Goal: Task Accomplishment & Management: Manage account settings

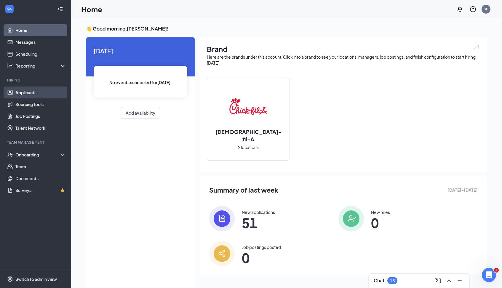
click at [29, 93] on link "Applicants" at bounding box center [40, 93] width 51 height 12
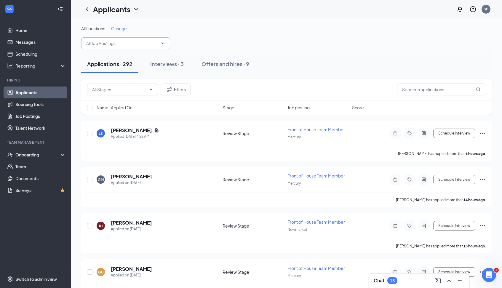
click at [116, 45] on input "text" at bounding box center [122, 43] width 72 height 7
click at [114, 43] on input "Taylor" at bounding box center [122, 43] width 72 height 7
type input "Taylor"
click at [110, 64] on div "Applications · 292" at bounding box center [109, 63] width 45 height 7
click at [26, 91] on link "Applicants" at bounding box center [40, 93] width 51 height 12
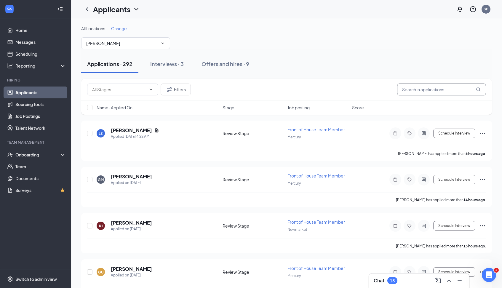
click at [415, 89] on input "text" at bounding box center [441, 90] width 89 height 12
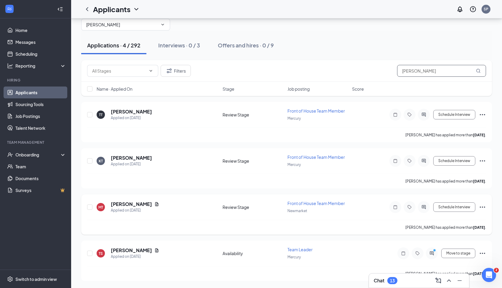
scroll to position [19, 0]
type input "Taylor"
click at [453, 253] on button "Move to stage" at bounding box center [459, 253] width 34 height 9
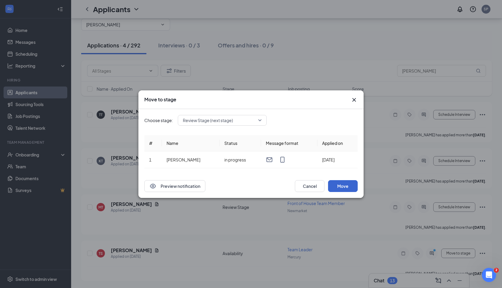
click at [341, 184] on button "Move" at bounding box center [343, 186] width 30 height 12
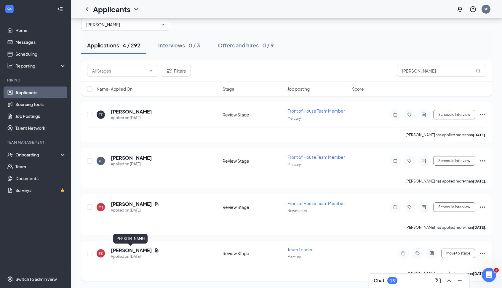
click at [122, 250] on h5 "[PERSON_NAME]" at bounding box center [131, 250] width 41 height 7
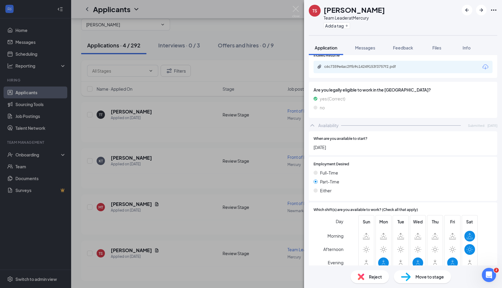
scroll to position [239, 0]
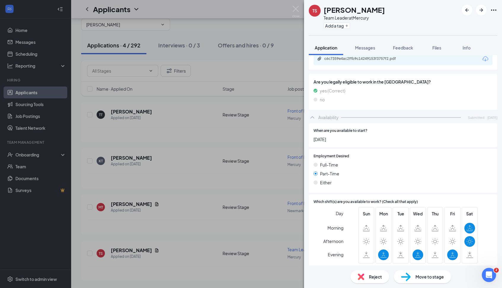
click at [426, 278] on span "Move to stage" at bounding box center [430, 277] width 28 height 7
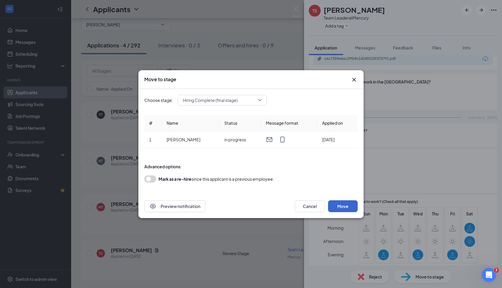
click at [344, 207] on button "Move" at bounding box center [343, 206] width 30 height 12
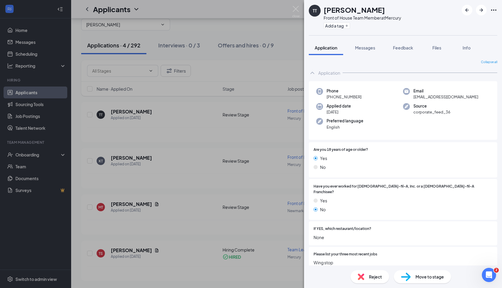
click at [419, 276] on span "Move to stage" at bounding box center [430, 277] width 28 height 7
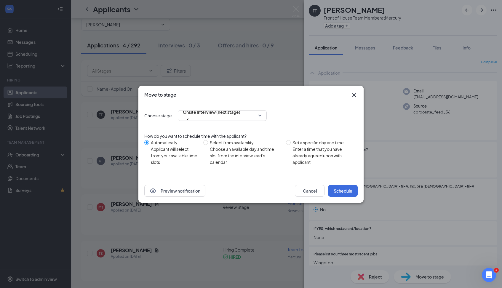
click at [210, 143] on span "Select from availability Choose an available day and time slot from the intervi…" at bounding box center [246, 152] width 76 height 26
click at [208, 143] on input "Select from availability Choose an available day and time slot from the intervi…" at bounding box center [205, 142] width 5 height 5
radio input "true"
radio input "false"
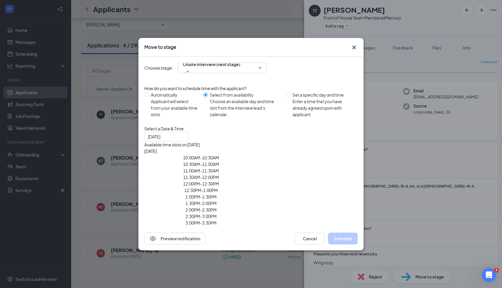
type input "[DATE]"
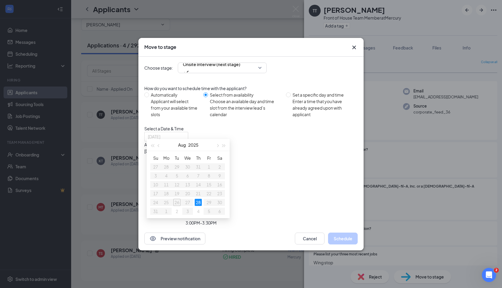
click at [198, 199] on div "28" at bounding box center [198, 202] width 7 height 7
click at [176, 199] on table "Su Mo Tu We Th Fr Sa 27 28 29 30 31 1 2 3 4 5 6 7 8 9 10 11 12 13 14 15 16 17 1…" at bounding box center [187, 185] width 75 height 62
click at [354, 44] on icon "Cross" at bounding box center [354, 47] width 7 height 7
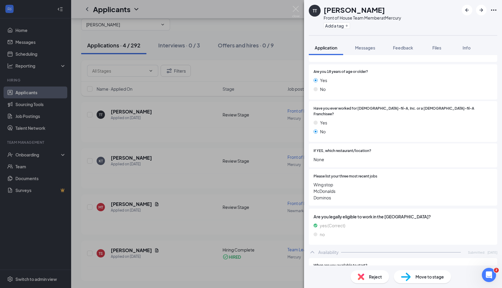
scroll to position [77, 0]
click at [176, 258] on div "TT Tamara Taylor Front of House Team Member at Mercury Add a tag Application Me…" at bounding box center [251, 144] width 502 height 288
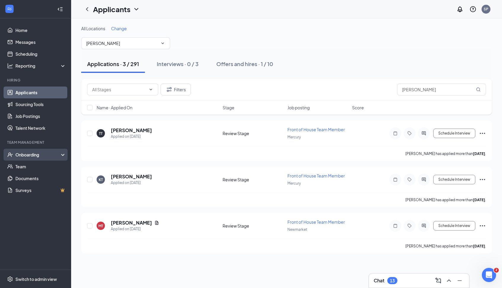
click at [28, 155] on div "Onboarding" at bounding box center [38, 155] width 46 height 6
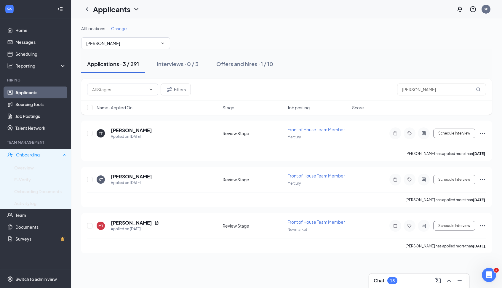
click at [35, 155] on div "Onboarding" at bounding box center [38, 155] width 45 height 6
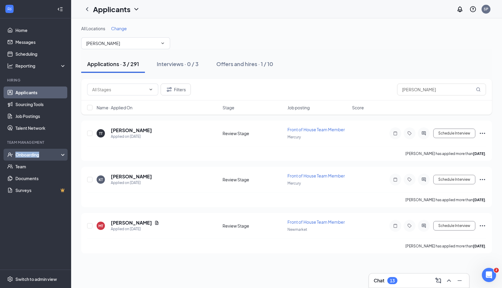
click at [35, 155] on div "Onboarding" at bounding box center [38, 155] width 46 height 6
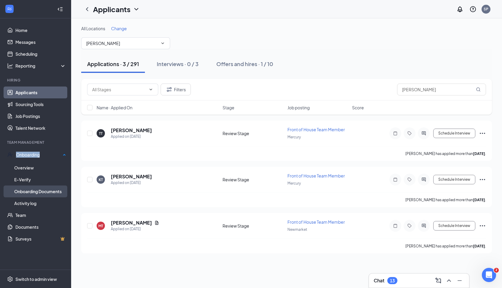
click at [40, 190] on link "Onboarding Documents" at bounding box center [40, 192] width 52 height 12
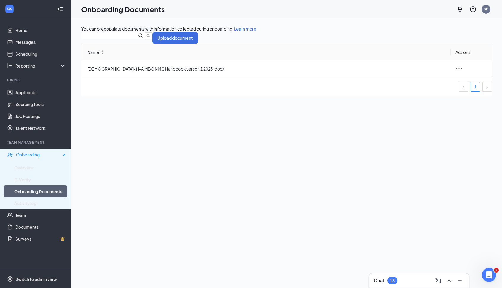
click at [36, 153] on div "Onboarding" at bounding box center [38, 155] width 45 height 6
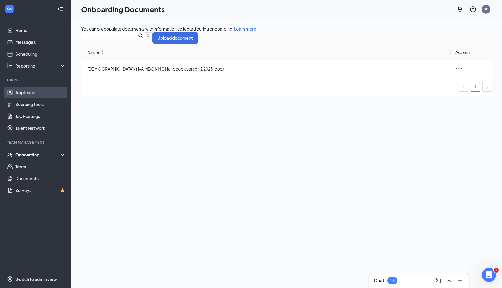
click at [37, 91] on link "Applicants" at bounding box center [40, 93] width 51 height 12
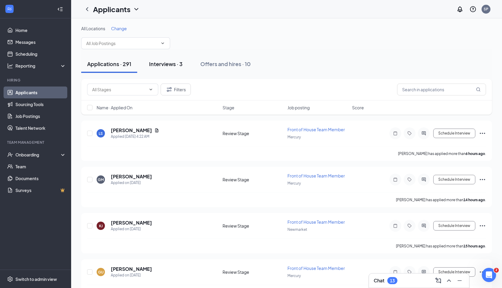
click at [171, 64] on div "Interviews · 3" at bounding box center [166, 63] width 34 height 7
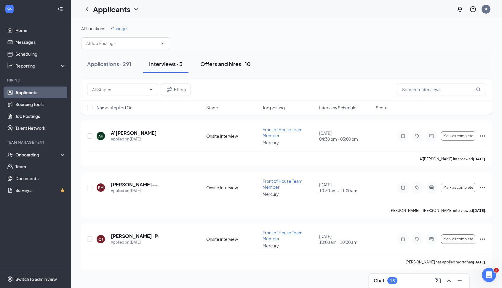
click at [224, 64] on div "Offers and hires · 10" at bounding box center [225, 63] width 50 height 7
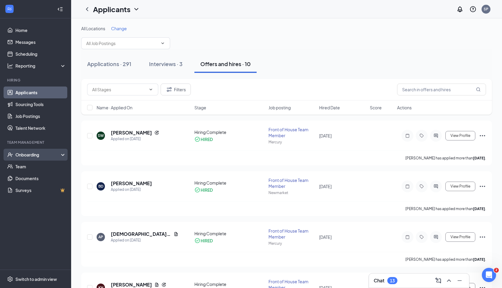
click at [39, 155] on div "Onboarding" at bounding box center [38, 155] width 46 height 6
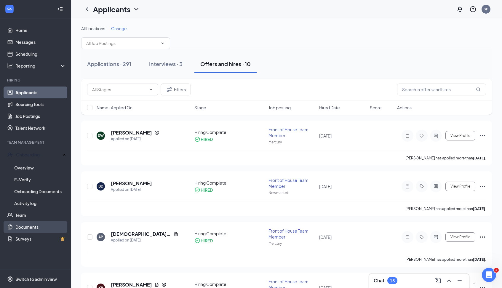
click at [26, 227] on link "Documents" at bounding box center [40, 227] width 51 height 12
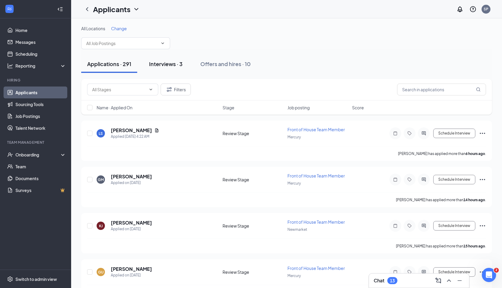
click at [166, 65] on div "Interviews · 3" at bounding box center [166, 63] width 34 height 7
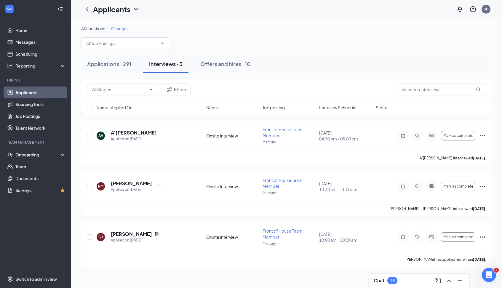
click at [31, 93] on link "Applicants" at bounding box center [40, 93] width 51 height 12
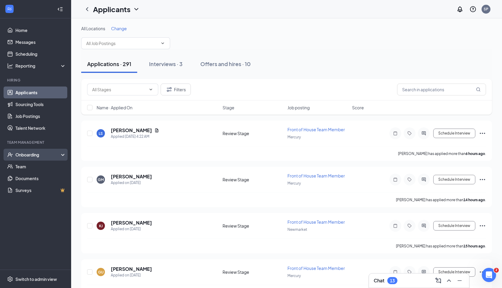
click at [60, 154] on div "Onboarding" at bounding box center [38, 155] width 46 height 6
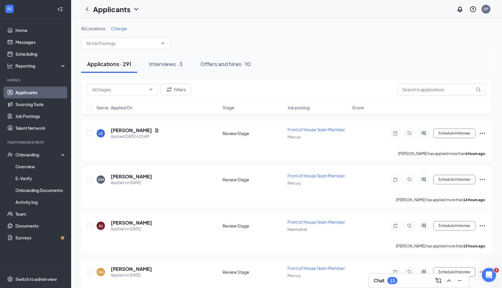
click at [44, 92] on link "Applicants" at bounding box center [40, 93] width 51 height 12
click at [168, 66] on div "Interviews · 3" at bounding box center [166, 63] width 34 height 7
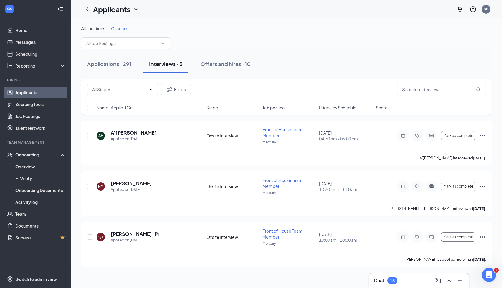
click at [122, 30] on span "Change" at bounding box center [119, 28] width 16 height 5
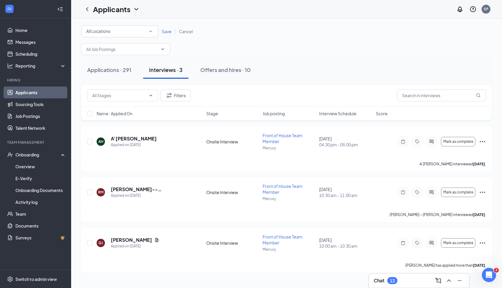
click at [150, 32] on icon "SmallChevronDown" at bounding box center [150, 31] width 5 height 5
click at [131, 45] on div "All Locations" at bounding box center [120, 47] width 68 height 7
click at [135, 54] on span at bounding box center [125, 49] width 89 height 12
click at [141, 34] on div "All Locations" at bounding box center [119, 31] width 67 height 7
click at [127, 61] on div "Mercury" at bounding box center [120, 62] width 68 height 7
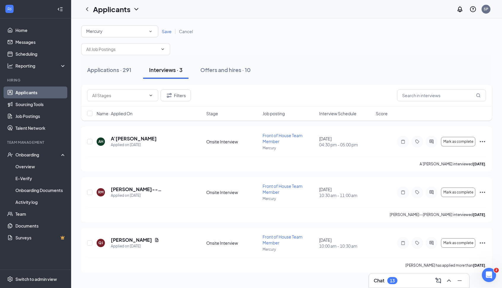
click at [166, 33] on span "Save" at bounding box center [167, 31] width 10 height 5
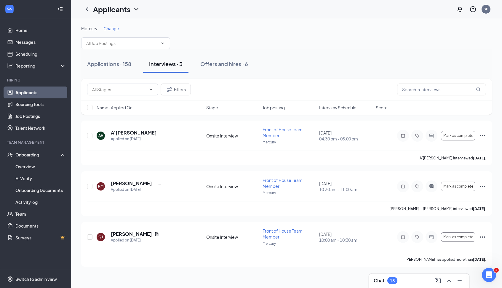
click at [175, 63] on div "Interviews · 3" at bounding box center [166, 63] width 34 height 7
click at [227, 65] on div "Offers and hires · 6" at bounding box center [224, 63] width 48 height 7
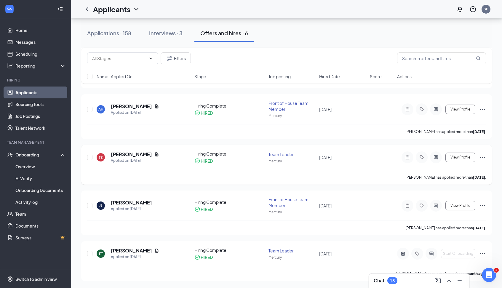
scroll to position [128, 0]
click at [127, 155] on h5 "[PERSON_NAME]" at bounding box center [131, 154] width 41 height 7
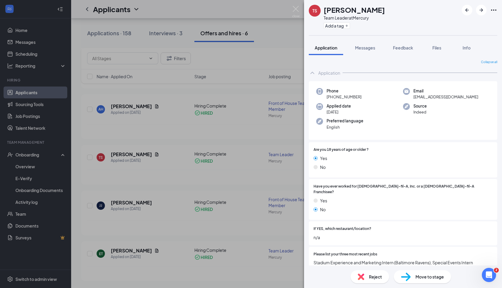
click at [174, 176] on div "TS Taylor Sconiers Team Leader at Mercury Add a tag Application Messages Feedba…" at bounding box center [251, 144] width 502 height 288
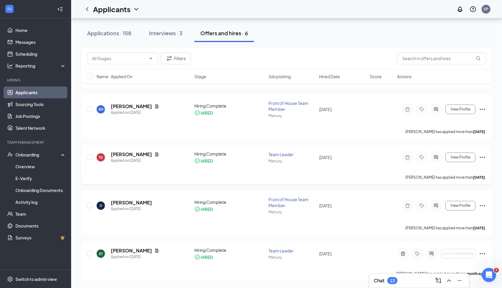
click at [482, 157] on icon "Ellipses" at bounding box center [482, 157] width 7 height 7
click at [31, 154] on div "Onboarding" at bounding box center [38, 155] width 46 height 6
click at [216, 34] on div "Offers and hires · 6" at bounding box center [224, 32] width 48 height 7
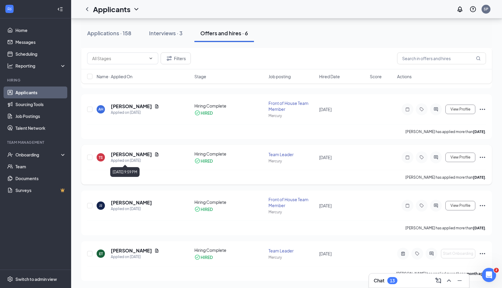
click at [143, 158] on div "Applied on [DATE]" at bounding box center [135, 161] width 48 height 6
click at [484, 157] on icon "Ellipses" at bounding box center [482, 157] width 7 height 7
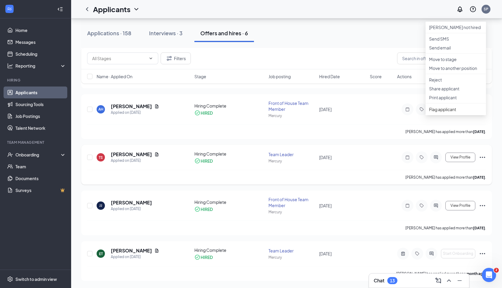
click at [483, 157] on icon "Ellipses" at bounding box center [482, 157] width 7 height 7
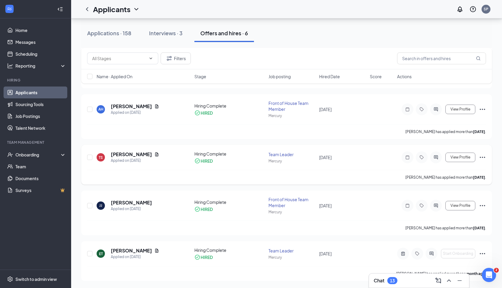
click at [483, 157] on icon "Ellipses" at bounding box center [482, 157] width 7 height 7
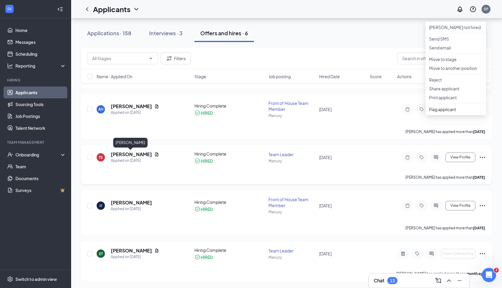
click at [124, 154] on h5 "[PERSON_NAME]" at bounding box center [131, 154] width 41 height 7
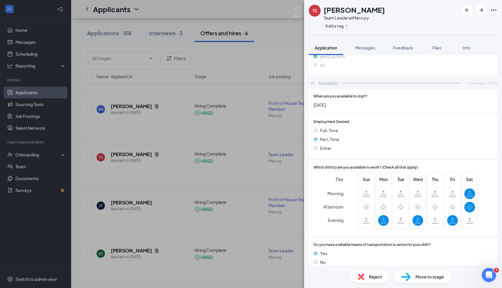
scroll to position [273, 0]
click at [425, 278] on span "Move to stage" at bounding box center [430, 277] width 28 height 7
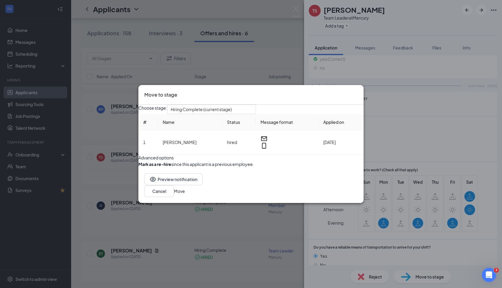
click at [344, 198] on div "Preview notification Cancel Move" at bounding box center [250, 186] width 225 height 36
click at [493, 12] on div "Move to stage Choose stage: Hiring Complete (current stage) # Name Status Messa…" at bounding box center [251, 144] width 502 height 288
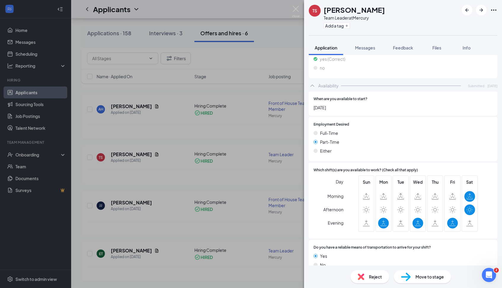
click at [493, 10] on icon "Ellipses" at bounding box center [493, 10] width 7 height 7
click at [468, 24] on link "View full application" at bounding box center [449, 20] width 38 height 7
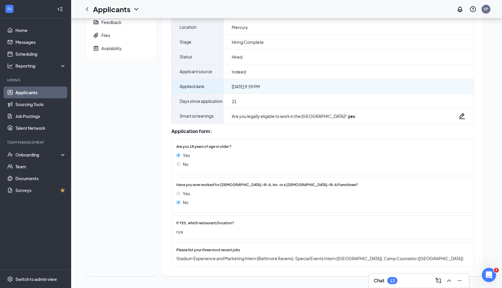
scroll to position [71, 0]
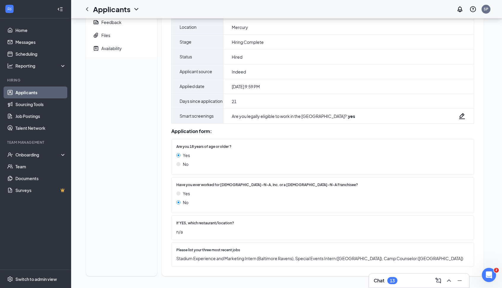
click at [386, 280] on div "Chat 13" at bounding box center [386, 280] width 24 height 7
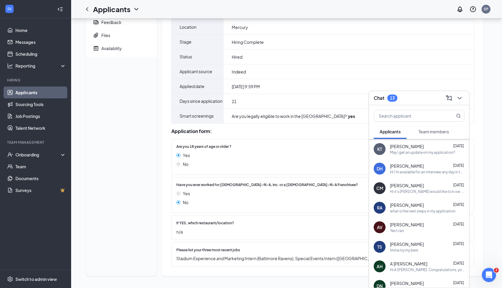
scroll to position [58, 0]
click at [408, 118] on input "text" at bounding box center [409, 115] width 70 height 11
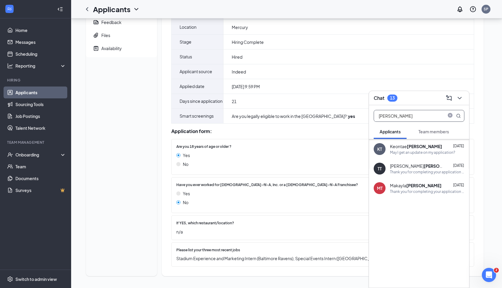
type input "Taylor"
click at [30, 93] on link "Applicants" at bounding box center [40, 93] width 51 height 12
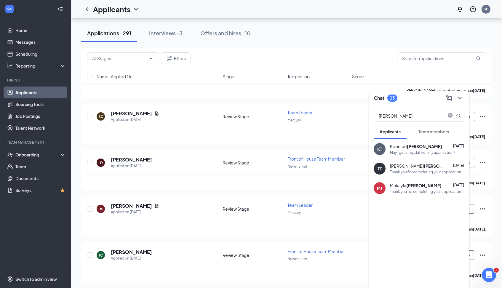
scroll to position [574, 0]
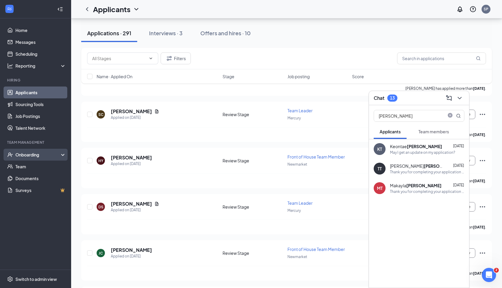
click at [39, 157] on div "Onboarding" at bounding box center [38, 155] width 46 height 6
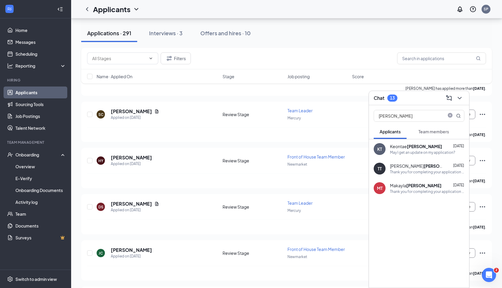
click at [30, 93] on link "Applicants" at bounding box center [40, 93] width 51 height 12
click at [28, 154] on div "Onboarding" at bounding box center [38, 155] width 46 height 6
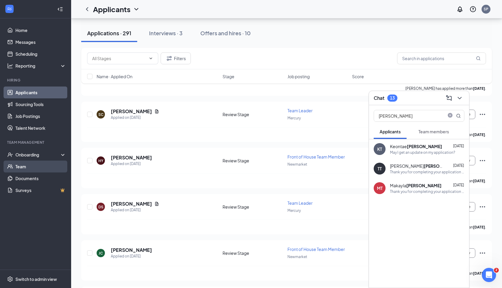
click at [26, 168] on link "Team" at bounding box center [40, 167] width 51 height 12
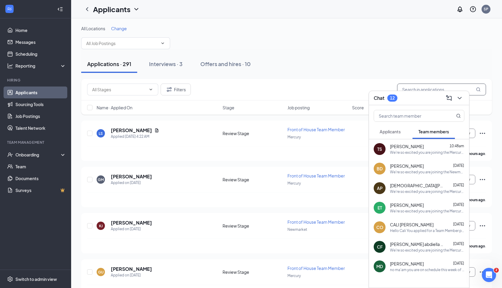
click at [437, 88] on input "text" at bounding box center [441, 90] width 89 height 12
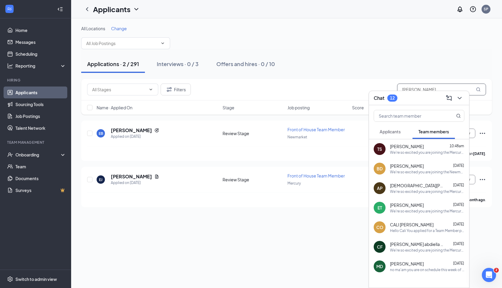
type input "[PERSON_NAME]"
drag, startPoint x: 399, startPoint y: 96, endPoint x: 127, endPoint y: 178, distance: 283.5
click at [127, 178] on h5 "[PERSON_NAME]" at bounding box center [131, 176] width 41 height 7
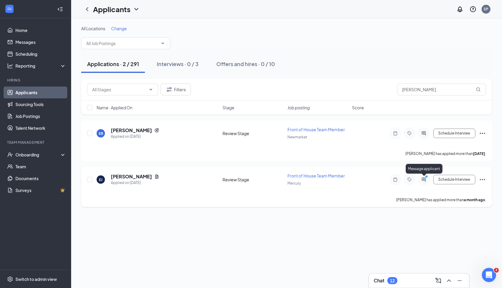
click at [423, 179] on icon "ActiveChat" at bounding box center [424, 180] width 4 height 4
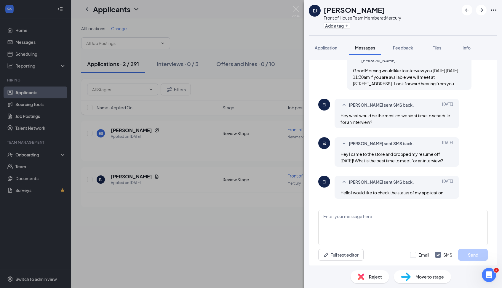
scroll to position [153, 0]
click at [263, 214] on div "[PERSON_NAME] Front of House Team Member at Mercury Add a tag Application Messa…" at bounding box center [251, 144] width 502 height 288
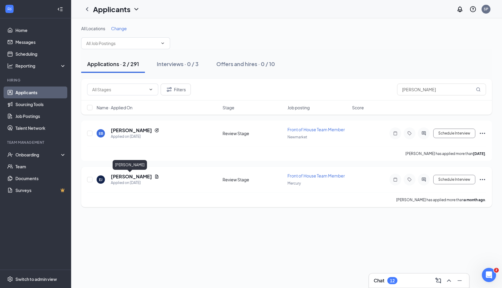
click at [128, 178] on h5 "[PERSON_NAME]" at bounding box center [131, 176] width 41 height 7
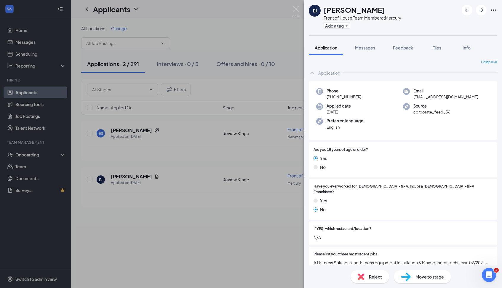
click at [195, 231] on div "[PERSON_NAME] Front of House Team Member at Mercury Add a tag Application Messa…" at bounding box center [251, 144] width 502 height 288
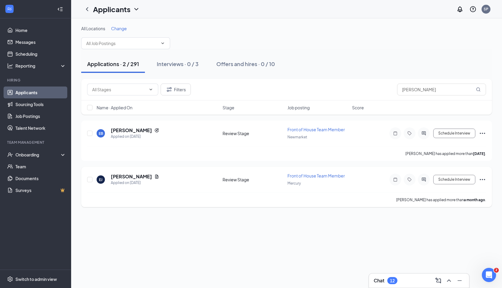
click at [236, 179] on div "Review Stage" at bounding box center [253, 180] width 61 height 6
click at [451, 180] on button "Schedule Interview" at bounding box center [455, 179] width 42 height 9
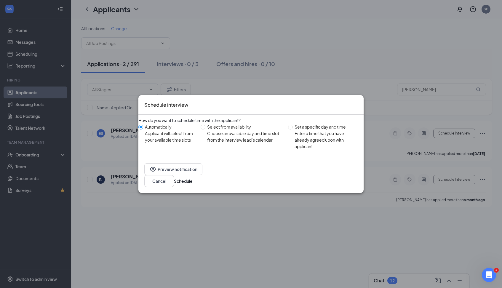
click at [481, 180] on div "Schedule interview How do you want to schedule time with the applicant? Automat…" at bounding box center [251, 144] width 502 height 288
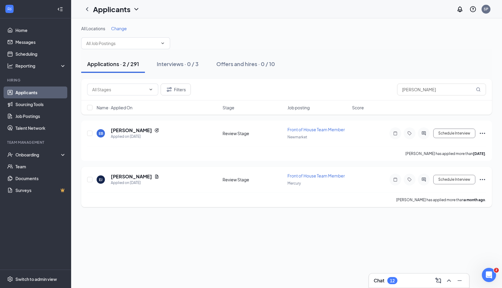
click at [485, 179] on icon "Ellipses" at bounding box center [482, 179] width 5 height 1
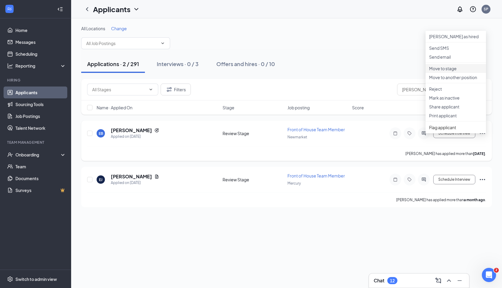
click at [450, 71] on p "Move to stage" at bounding box center [455, 69] width 53 height 6
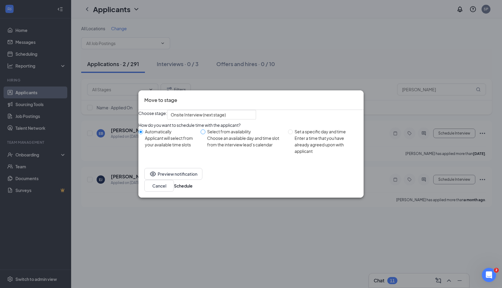
click at [206, 134] on input "Select from availability Choose an available day and time slot from the intervi…" at bounding box center [203, 132] width 5 height 5
radio input "true"
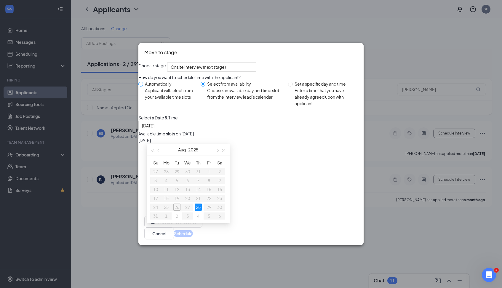
click at [143, 87] on span at bounding box center [140, 84] width 5 height 5
click at [143, 87] on input "Automatically Applicant will select from your available time slots" at bounding box center [140, 84] width 5 height 5
radio input "true"
radio input "false"
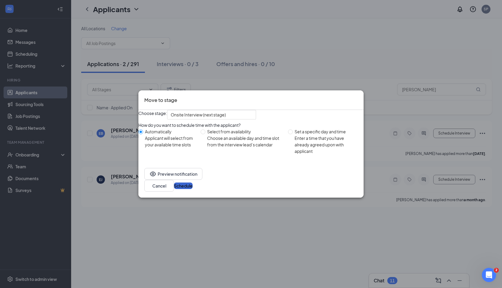
click at [193, 188] on button "Schedule" at bounding box center [183, 186] width 19 height 7
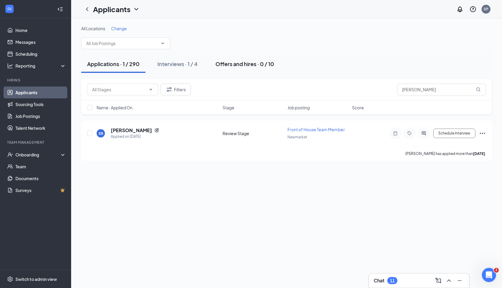
click at [248, 65] on div "Offers and hires · 0 / 10" at bounding box center [245, 63] width 59 height 7
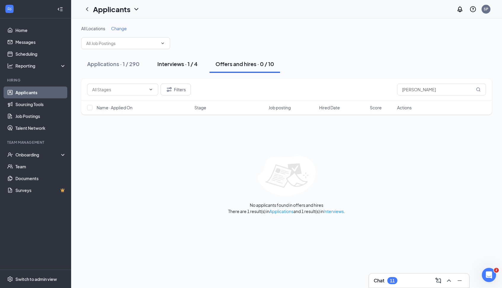
click at [179, 64] on div "Interviews · 1 / 4" at bounding box center [177, 63] width 40 height 7
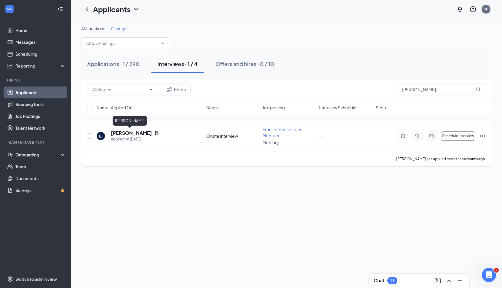
click at [130, 133] on h5 "[PERSON_NAME]" at bounding box center [131, 133] width 41 height 7
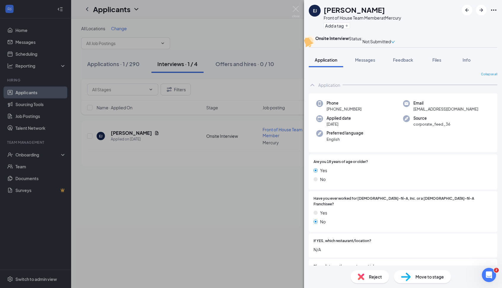
click at [419, 276] on span "Move to stage" at bounding box center [430, 277] width 28 height 7
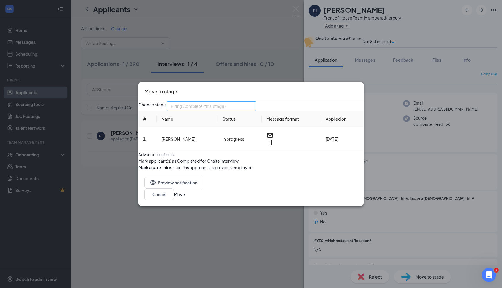
click at [253, 102] on span "Hiring Complete (final stage)" at bounding box center [212, 106] width 82 height 9
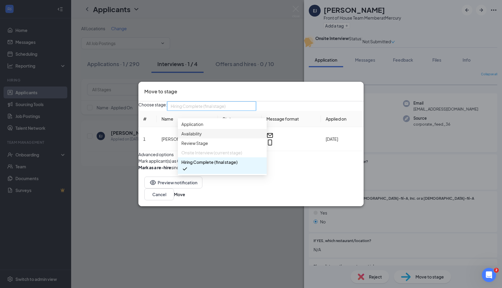
click at [242, 129] on div "Availability" at bounding box center [222, 133] width 89 height 9
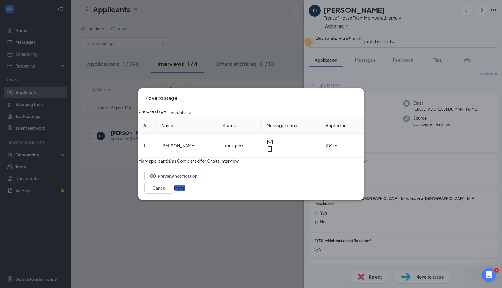
click at [185, 191] on button "Move" at bounding box center [179, 188] width 11 height 7
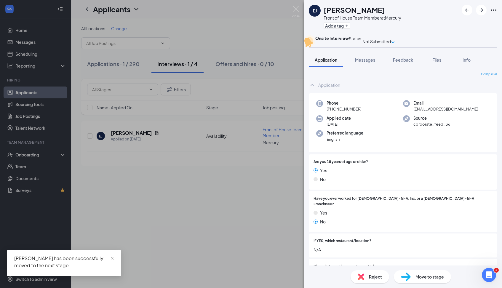
click at [240, 187] on div "[PERSON_NAME] Front of House Team Member at Mercury Add a tag Onsite Interview …" at bounding box center [251, 144] width 502 height 288
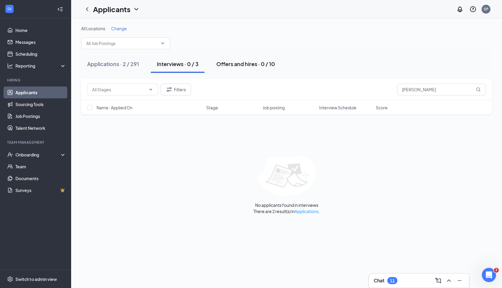
click at [239, 64] on div "Offers and hires · 0 / 10" at bounding box center [245, 63] width 59 height 7
click at [180, 62] on div "Interviews · 0 / 3" at bounding box center [178, 63] width 42 height 7
click at [154, 89] on span at bounding box center [122, 90] width 71 height 12
click at [138, 39] on span at bounding box center [125, 43] width 89 height 12
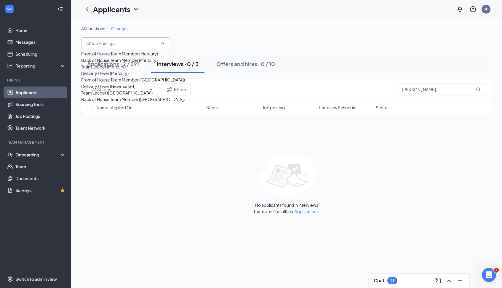
click at [117, 57] on div "Front of House Team Member (Mercury)" at bounding box center [119, 53] width 77 height 7
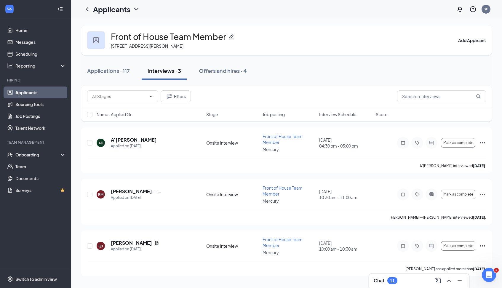
click at [135, 10] on icon "ChevronDown" at bounding box center [136, 9] width 7 height 7
click at [32, 157] on div "Onboarding" at bounding box center [38, 155] width 46 height 6
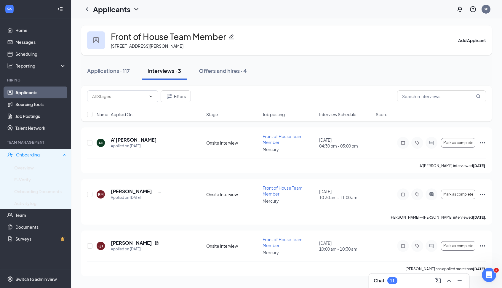
click at [37, 155] on div "Onboarding" at bounding box center [38, 155] width 45 height 6
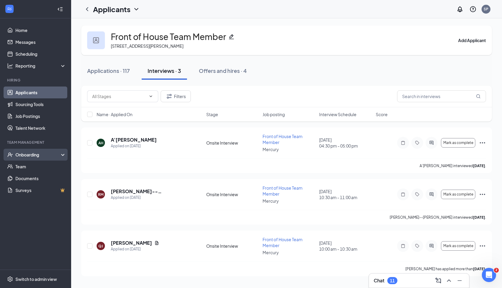
click at [55, 155] on div "Onboarding" at bounding box center [38, 155] width 46 height 6
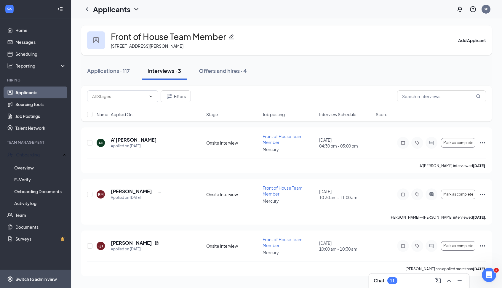
click at [42, 280] on div "Switch to admin view" at bounding box center [36, 279] width 42 height 6
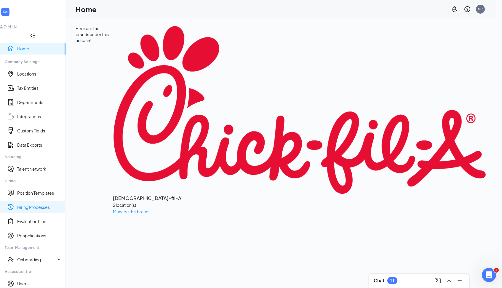
click at [40, 204] on link "Hiring Processes" at bounding box center [39, 207] width 44 height 6
